Goal: Check status: Check status

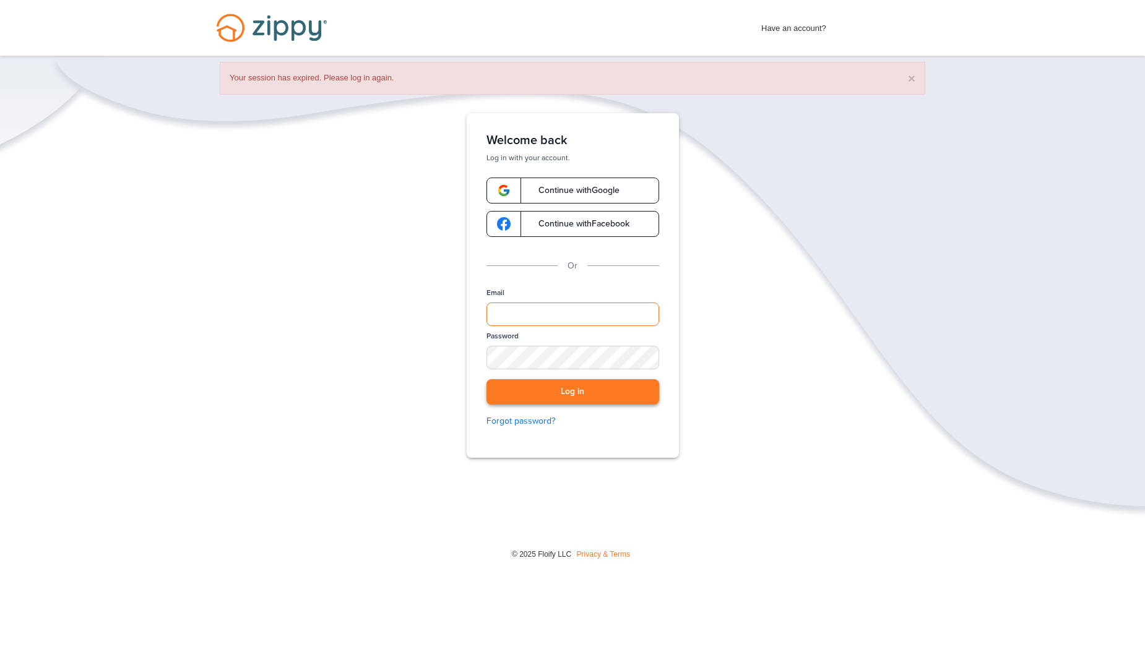
type input "**********"
click at [530, 391] on button "Log in" at bounding box center [572, 391] width 173 height 25
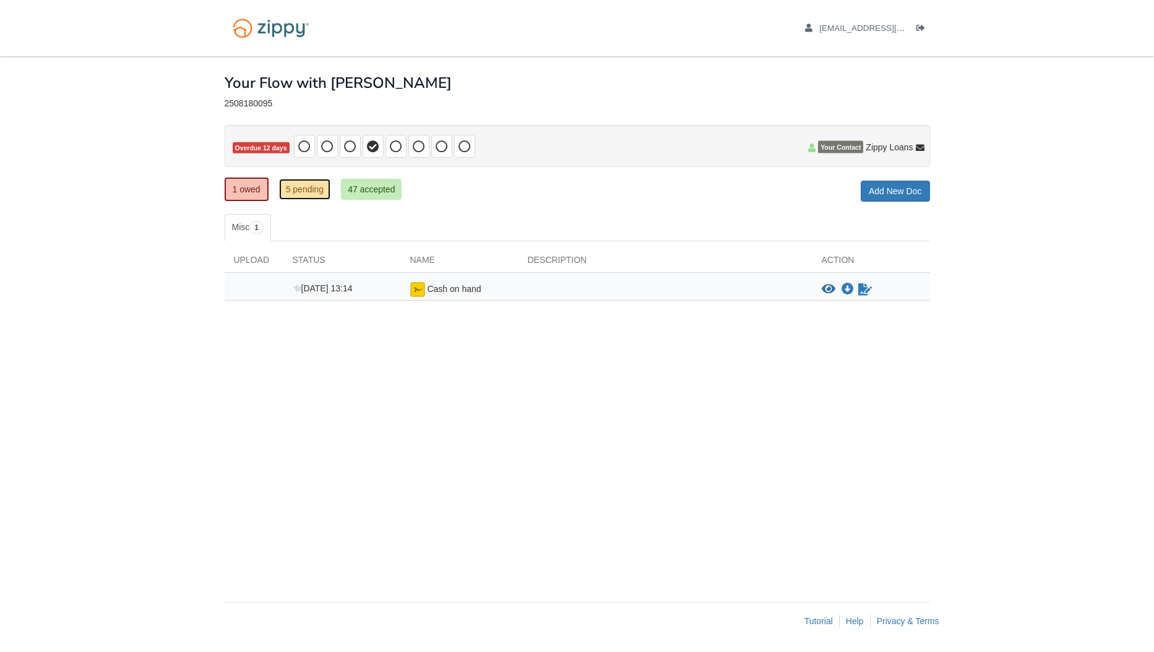
click at [311, 191] on link "5 pending" at bounding box center [305, 189] width 52 height 21
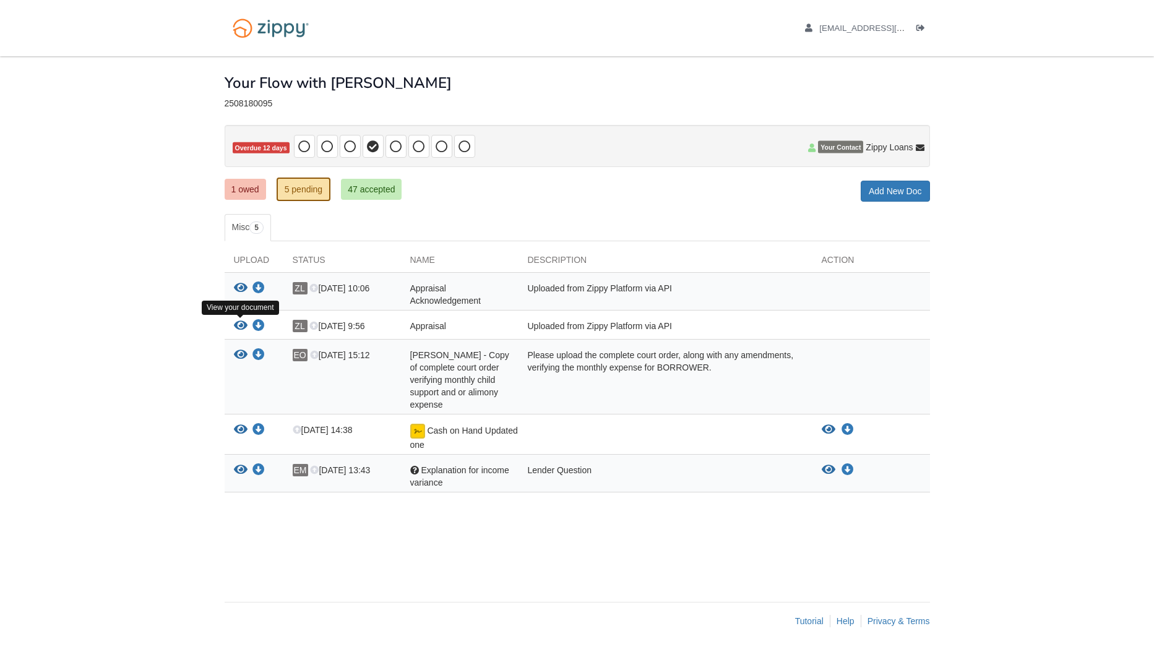
click at [239, 327] on icon "View Appraisal" at bounding box center [241, 326] width 14 height 12
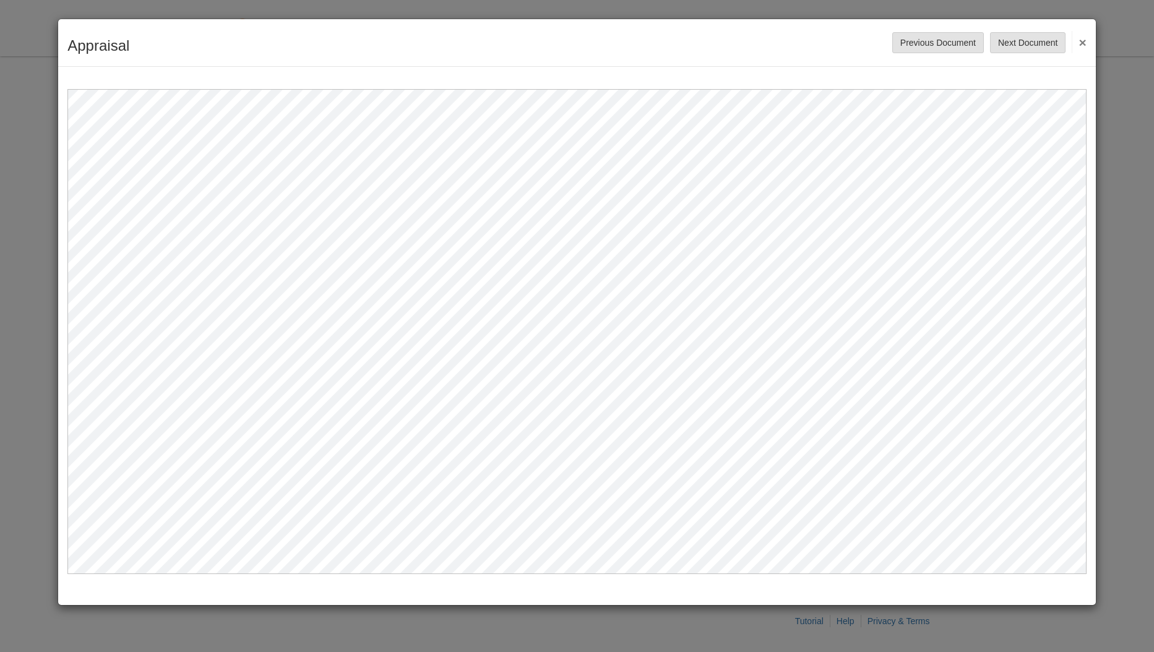
click at [1082, 40] on button "×" at bounding box center [1079, 42] width 14 height 22
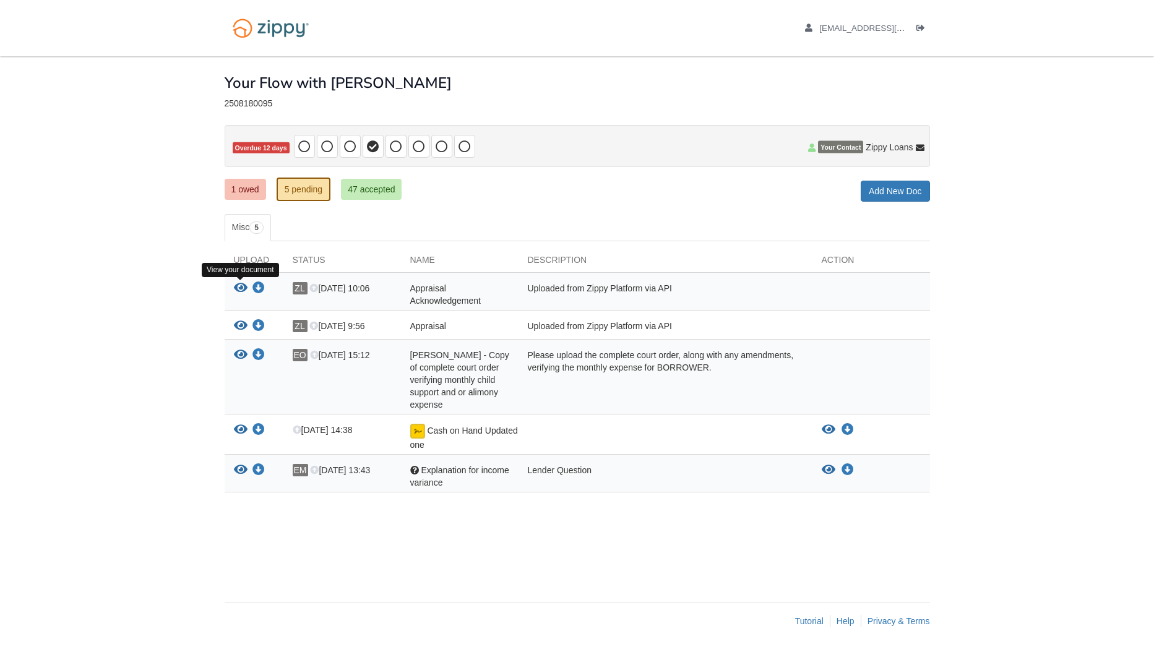
click at [242, 287] on icon "View Appraisal Acknowledgement" at bounding box center [241, 288] width 14 height 12
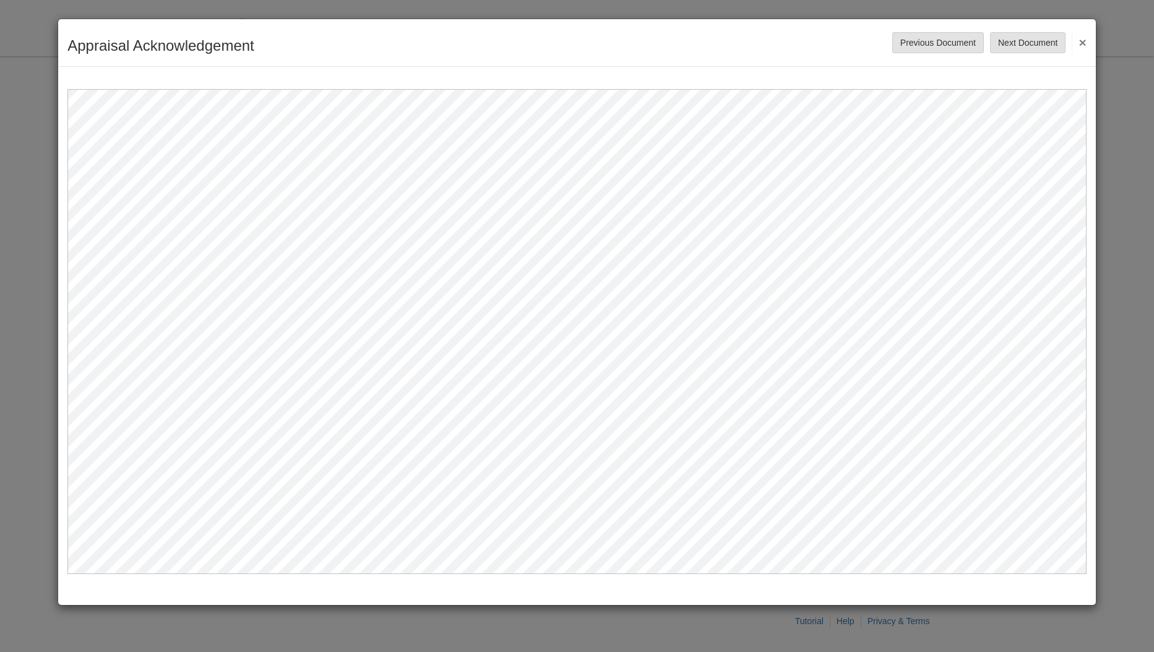
click at [1085, 42] on button "×" at bounding box center [1079, 42] width 14 height 22
